Goal: Information Seeking & Learning: Learn about a topic

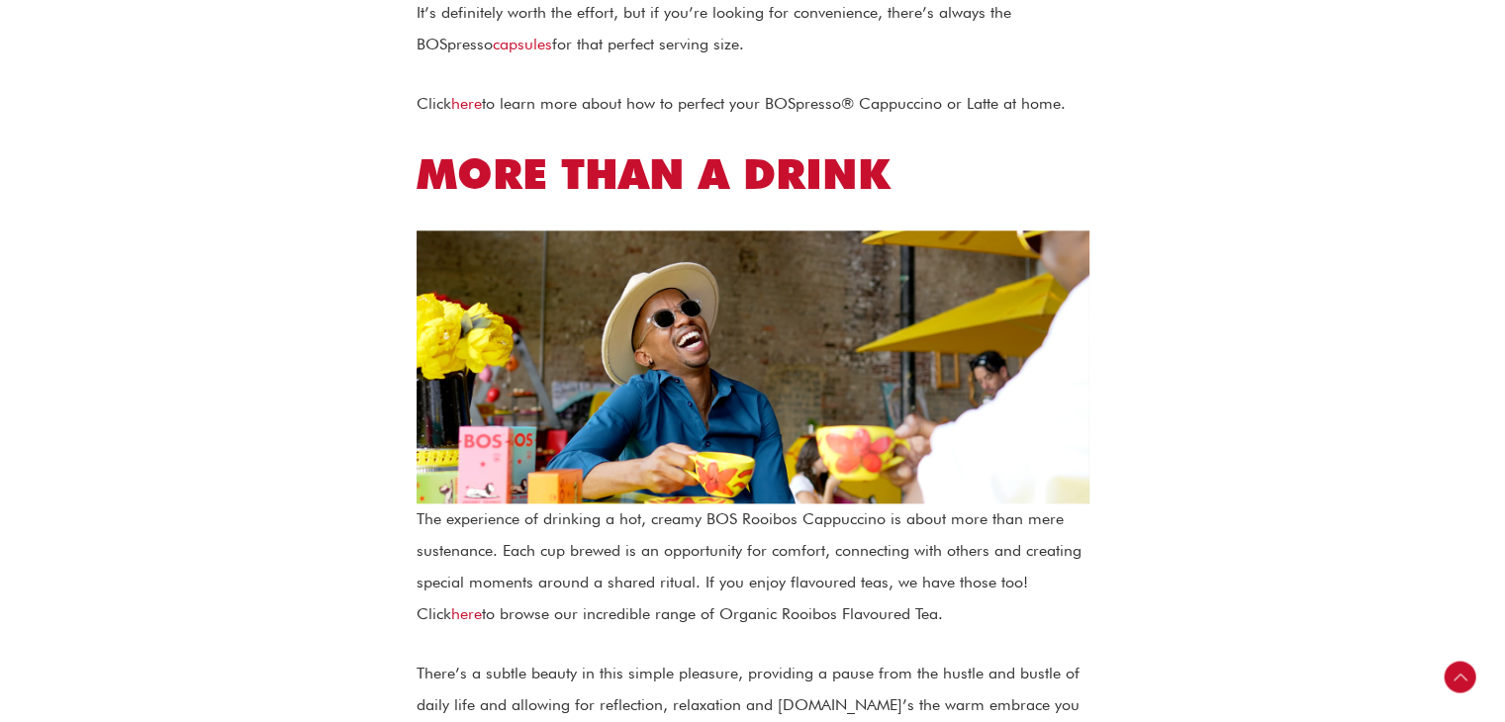
scroll to position [2136, 0]
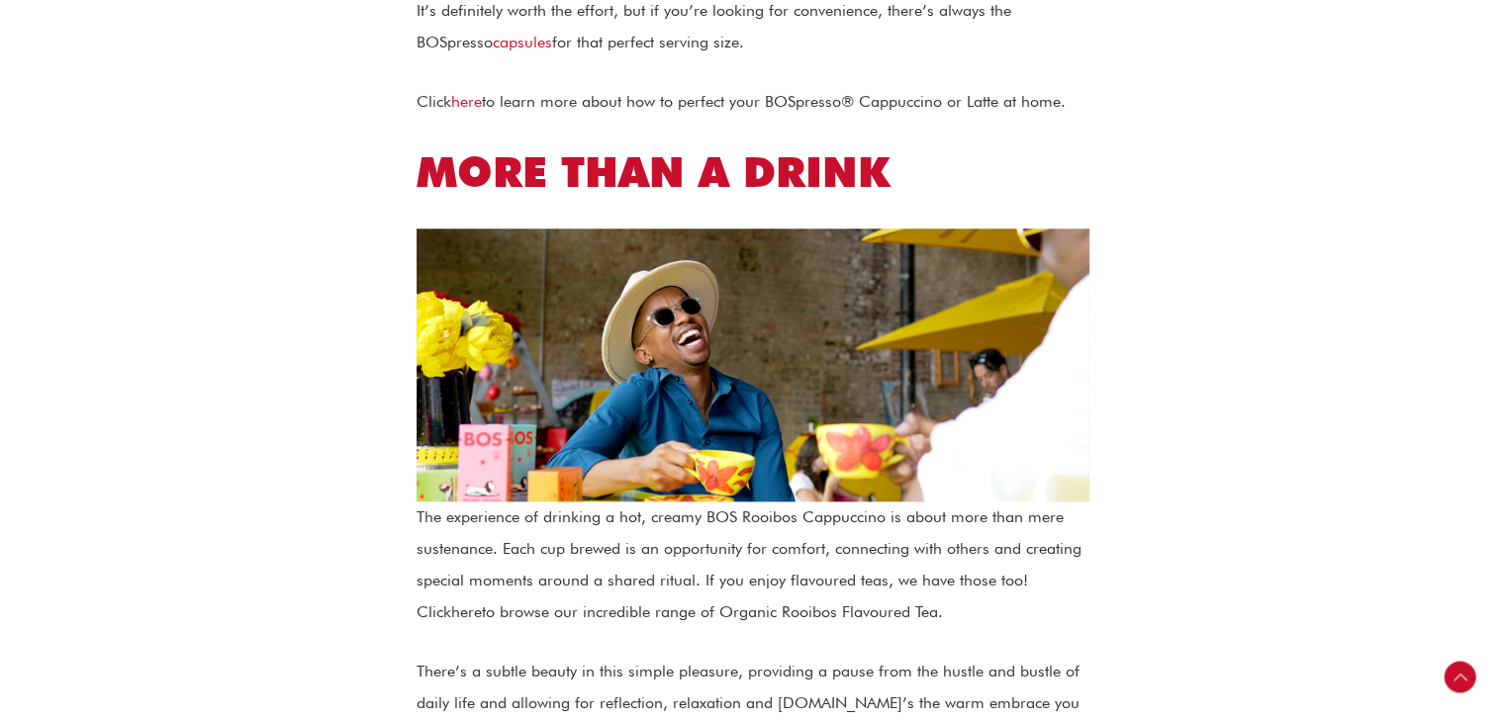
click at [451, 611] on link "here" at bounding box center [466, 612] width 31 height 19
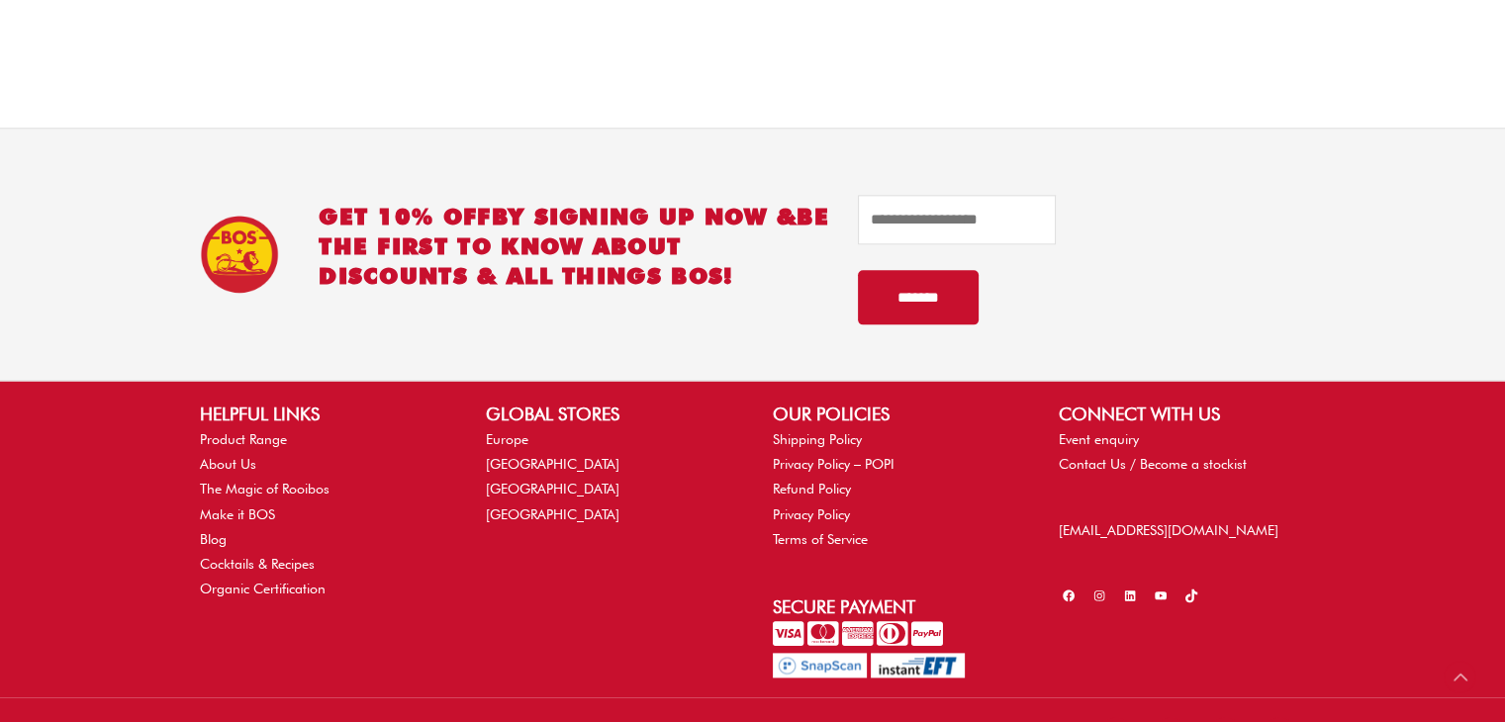
scroll to position [2347, 0]
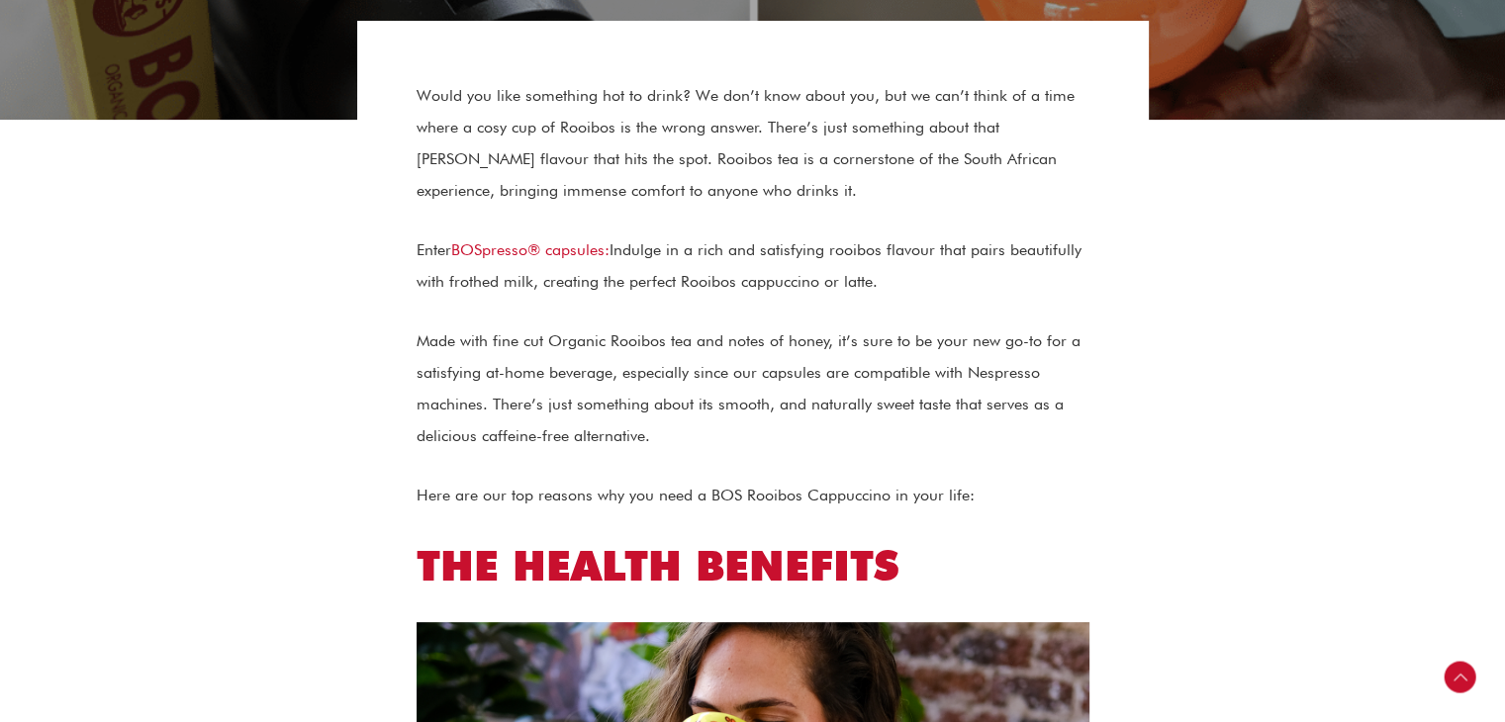
scroll to position [447, 0]
